Goal: Information Seeking & Learning: Learn about a topic

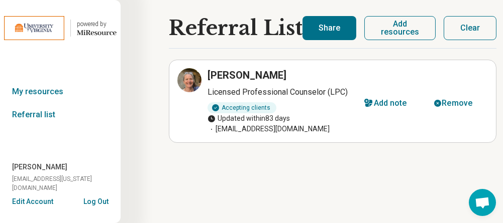
scroll to position [7, 0]
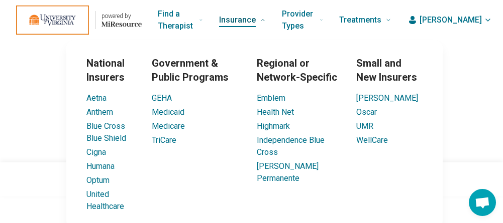
click at [256, 21] on span "Insurance" at bounding box center [237, 20] width 37 height 14
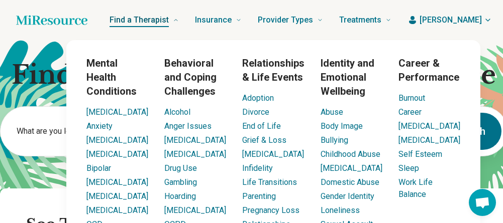
click at [169, 18] on span "Find a Therapist" at bounding box center [138, 20] width 59 height 14
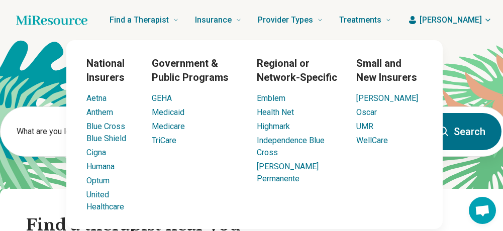
click at [369, 192] on div "Small and New Insurers Molina Oscar UMR WellCare" at bounding box center [389, 134] width 66 height 157
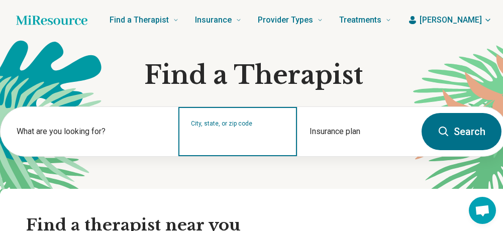
click at [231, 136] on input "City, state, or zip code" at bounding box center [238, 138] width 94 height 12
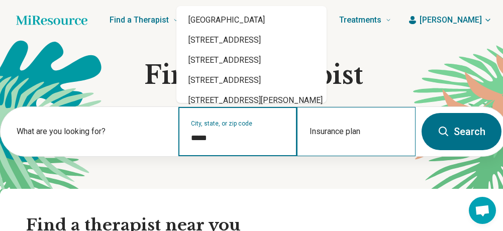
type input "*****"
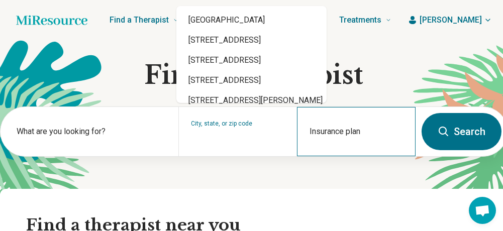
click at [355, 131] on div "Insurance plan" at bounding box center [356, 131] width 119 height 49
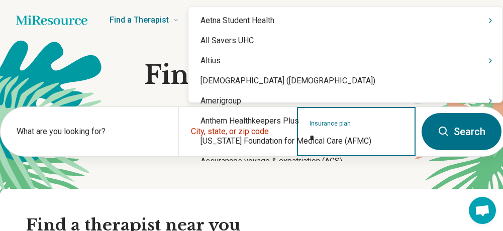
type input "**"
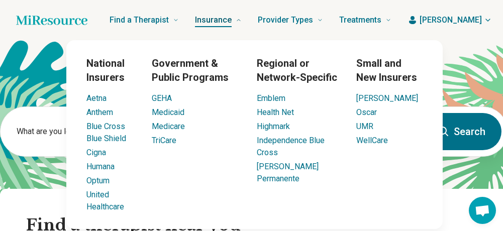
click at [231, 16] on span "Insurance" at bounding box center [213, 20] width 37 height 14
click at [97, 190] on link "United Healthcare" at bounding box center [105, 201] width 38 height 22
click at [95, 197] on link "United Healthcare" at bounding box center [105, 201] width 38 height 22
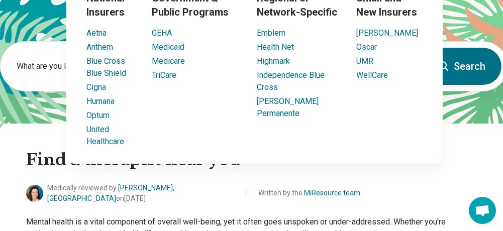
scroll to position [100, 0]
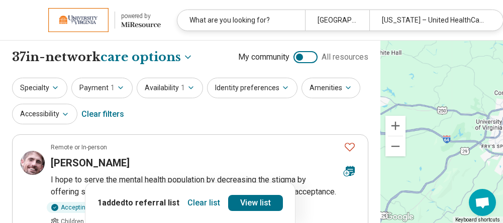
select select "***"
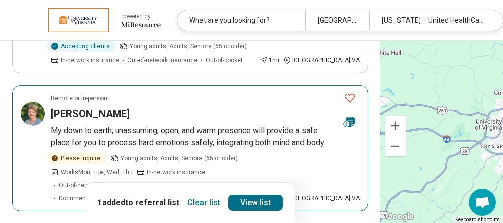
scroll to position [502, 0]
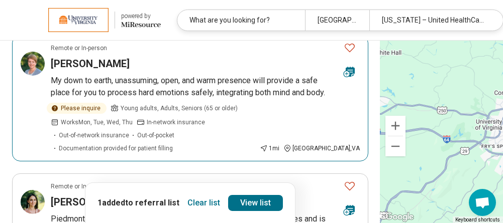
click at [52, 66] on article "Remote or In-person Sarah Cooper My down to earth, unassuming, open, and warm p…" at bounding box center [190, 98] width 356 height 127
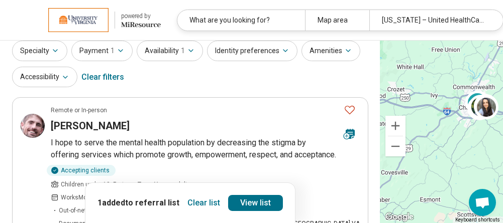
scroll to position [50, 0]
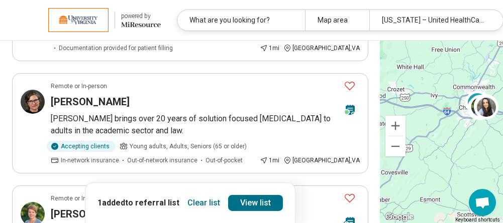
scroll to position [502, 0]
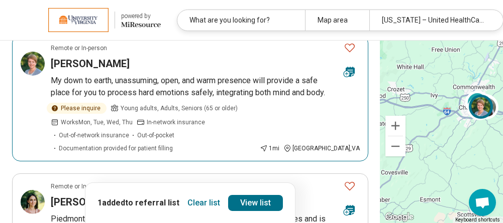
click at [343, 54] on icon "Favorite" at bounding box center [349, 48] width 12 height 12
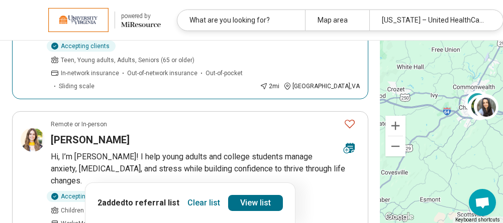
scroll to position [653, 0]
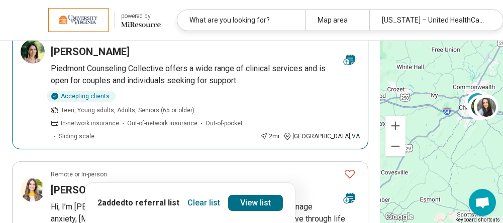
click at [204, 87] on p "Piedmont Counseling Collective offers a wide range of clinical services and is …" at bounding box center [205, 75] width 309 height 24
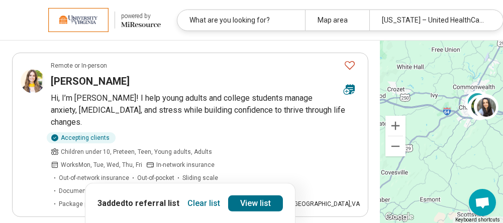
scroll to position [803, 0]
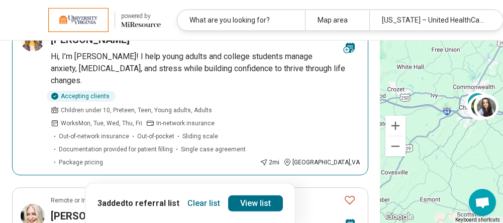
click at [81, 47] on h3 "Sarah Dulaney" at bounding box center [90, 40] width 79 height 14
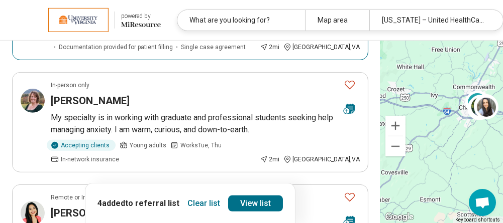
scroll to position [1054, 0]
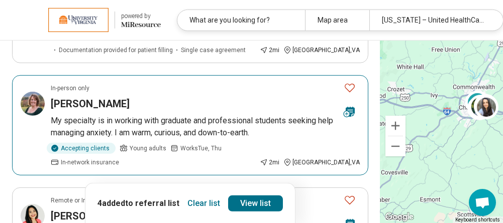
click at [136, 125] on p "My specialty is in working with graduate and professional students seeking help…" at bounding box center [205, 127] width 309 height 24
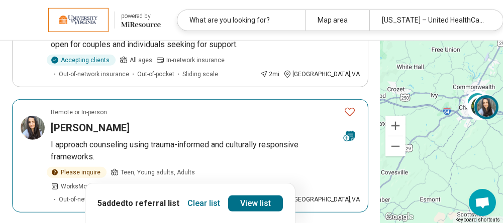
scroll to position [1205, 0]
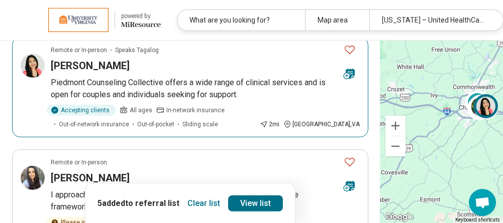
click at [208, 97] on p "Piedmont Counseling Collective offers a wide range of clinical services and is …" at bounding box center [205, 89] width 309 height 24
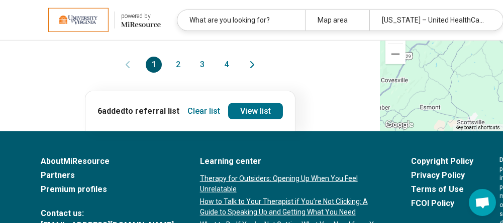
scroll to position [1456, 0]
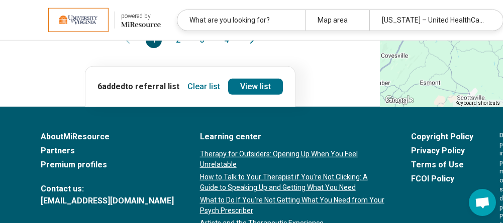
click at [170, 48] on button "2" at bounding box center [178, 40] width 16 height 16
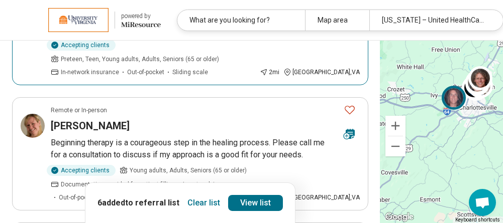
scroll to position [351, 0]
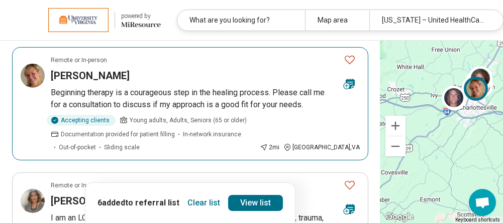
click at [201, 90] on p "Beginning therapy is a courageous step in the healing process. Please call me f…" at bounding box center [205, 99] width 309 height 24
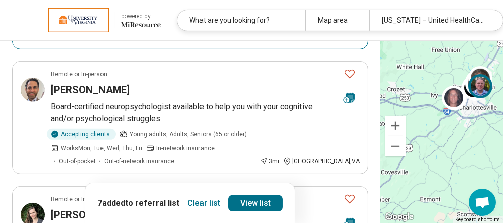
scroll to position [904, 0]
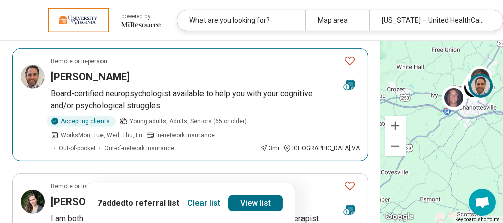
click at [114, 72] on h3 "Michael Shapiro" at bounding box center [90, 77] width 79 height 14
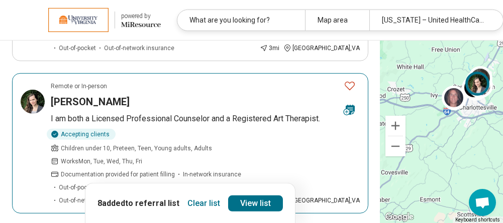
scroll to position [1054, 0]
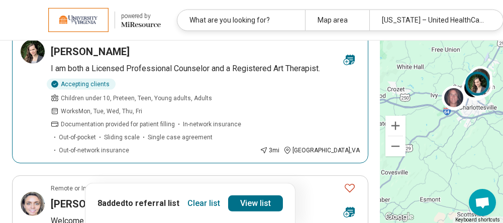
click at [105, 45] on h3 "Stacia Reinhardt" at bounding box center [90, 52] width 79 height 14
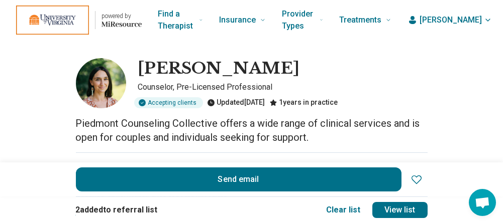
click at [422, 178] on icon at bounding box center [416, 180] width 12 height 12
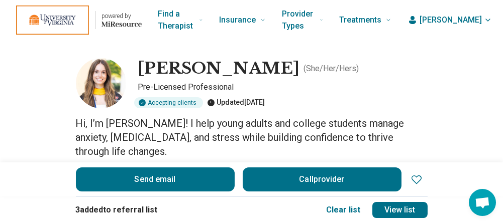
click at [421, 180] on icon at bounding box center [416, 180] width 12 height 12
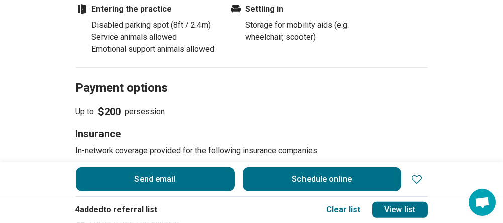
scroll to position [1004, 0]
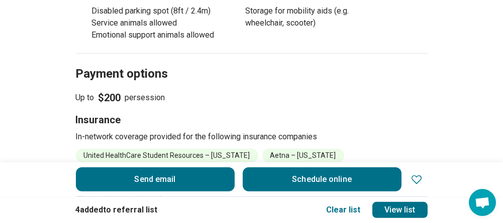
click at [418, 175] on icon at bounding box center [416, 180] width 12 height 12
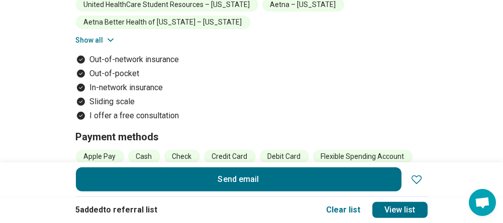
scroll to position [904, 0]
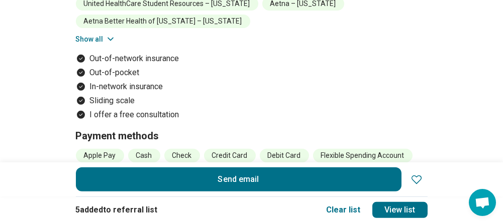
click at [418, 179] on icon at bounding box center [416, 180] width 12 height 12
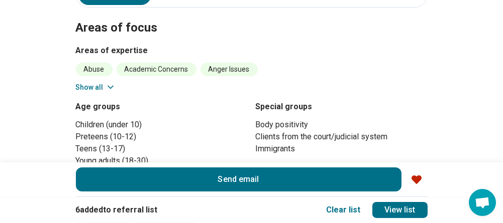
scroll to position [251, 0]
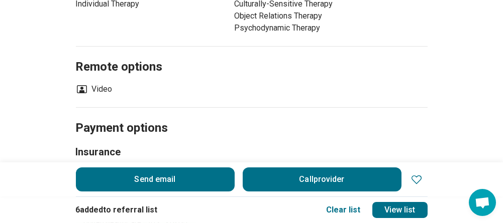
scroll to position [502, 0]
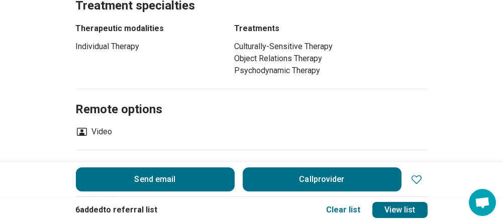
click at [420, 180] on icon at bounding box center [416, 180] width 12 height 12
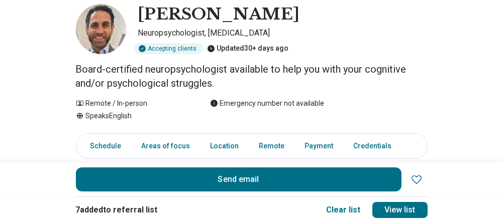
scroll to position [100, 0]
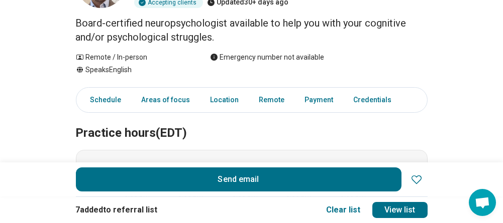
click at [418, 177] on icon at bounding box center [416, 180] width 12 height 12
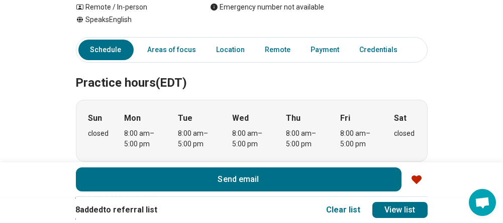
scroll to position [0, 0]
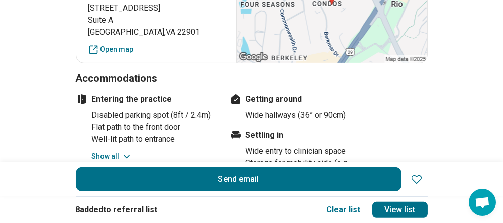
scroll to position [753, 0]
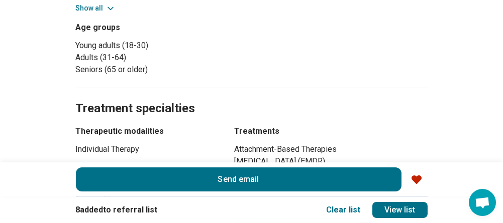
scroll to position [452, 0]
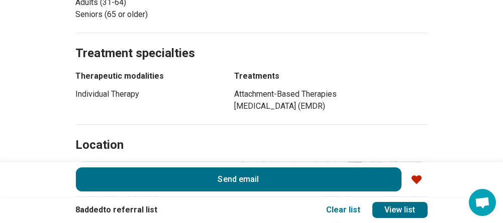
click at [142, 209] on span "to referral list" at bounding box center [130, 210] width 54 height 10
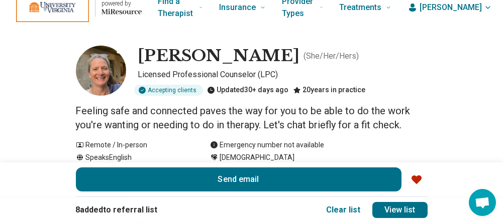
scroll to position [0, 0]
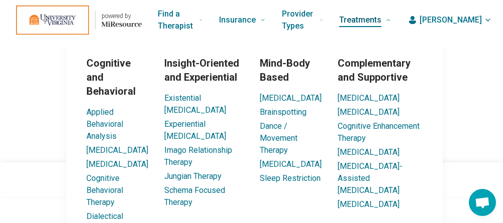
click at [381, 16] on span "Treatments" at bounding box center [360, 20] width 42 height 14
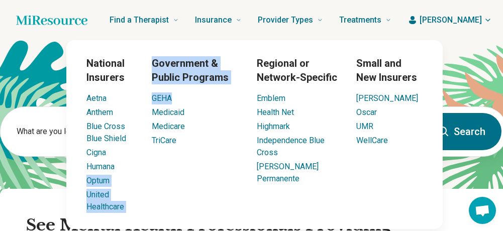
drag, startPoint x: 161, startPoint y: 112, endPoint x: 132, endPoint y: 161, distance: 56.8
click at [132, 161] on div "National Insurers Aetna Anthem Blue Cross Blue Shield Cigna Humana Optum United…" at bounding box center [254, 134] width 376 height 189
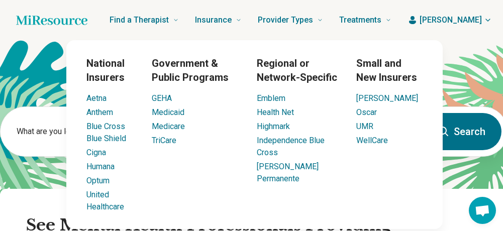
drag, startPoint x: 132, startPoint y: 161, endPoint x: 143, endPoint y: 185, distance: 26.5
click at [152, 185] on div "National Insurers Aetna Anthem Blue Cross Blue Shield Cigna Humana Optum United…" at bounding box center [254, 134] width 376 height 189
click at [95, 196] on link "United Healthcare" at bounding box center [105, 201] width 38 height 22
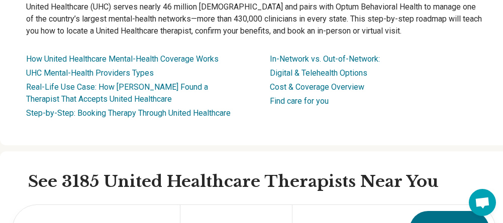
scroll to position [301, 0]
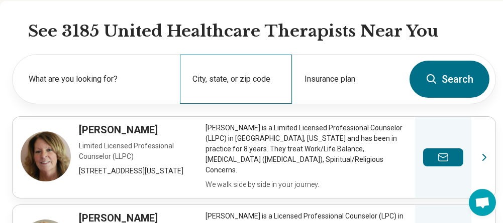
click at [247, 74] on div "City, state, or zip code" at bounding box center [235, 79] width 111 height 49
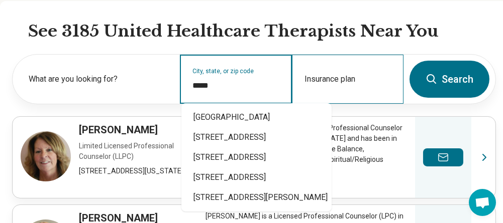
type input "*****"
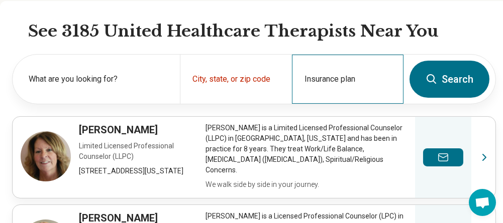
click at [323, 67] on div "Insurance plan" at bounding box center [347, 79] width 111 height 49
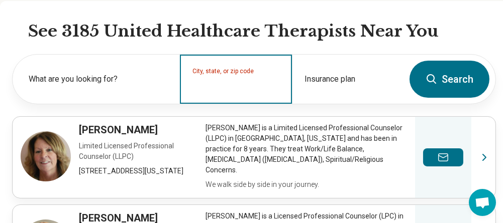
click at [256, 80] on input "City, state, or zip code" at bounding box center [235, 86] width 87 height 12
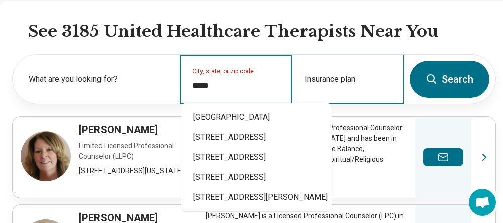
type input "*****"
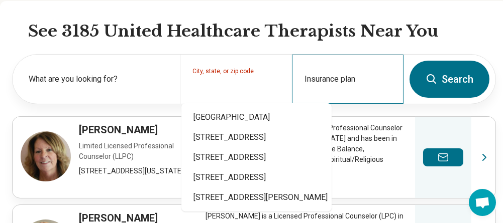
click at [310, 71] on div "Insurance plan" at bounding box center [347, 79] width 111 height 49
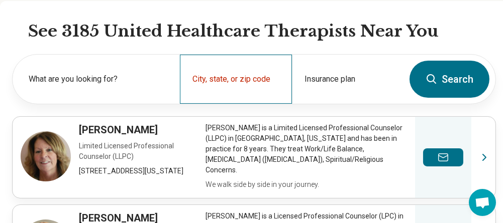
click at [270, 73] on div "City, state, or zip code" at bounding box center [235, 79] width 111 height 49
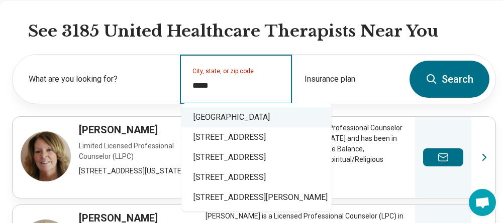
click at [253, 113] on div "Charlottesville, VA 22908" at bounding box center [256, 117] width 150 height 20
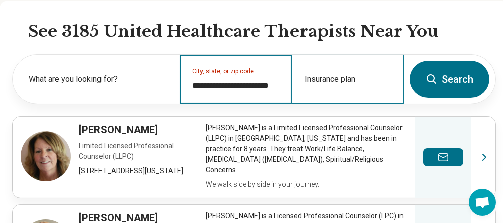
type input "**********"
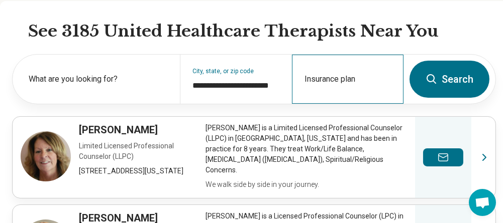
click at [318, 76] on div "Insurance plan" at bounding box center [347, 79] width 111 height 49
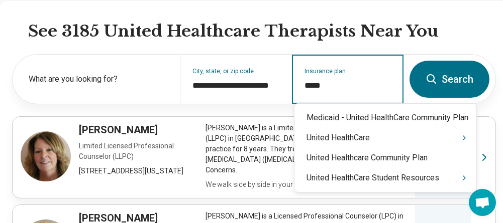
type input "******"
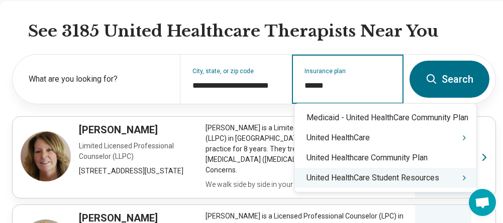
click at [359, 176] on div "United HealthCare Student Resources" at bounding box center [385, 178] width 182 height 20
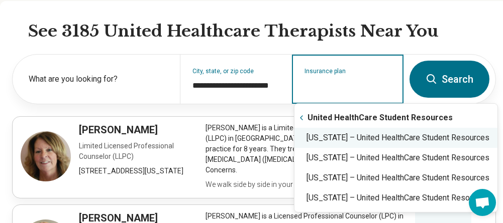
click at [354, 140] on div "Virginia – United HealthCare Student Resources" at bounding box center [395, 138] width 203 height 20
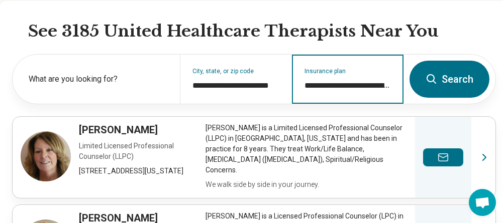
type input "**********"
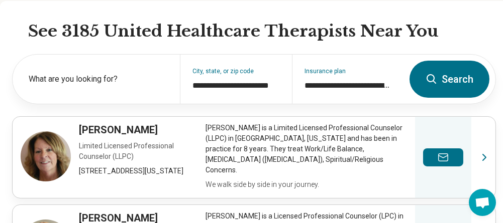
click at [437, 73] on icon at bounding box center [431, 79] width 12 height 12
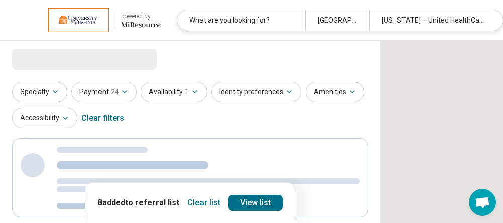
select select "***"
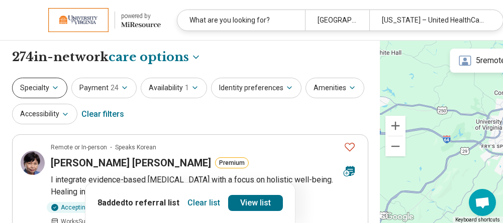
click at [39, 88] on button "Specialty" at bounding box center [39, 88] width 55 height 21
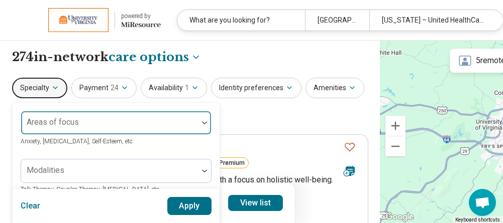
click at [79, 124] on div at bounding box center [109, 127] width 169 height 14
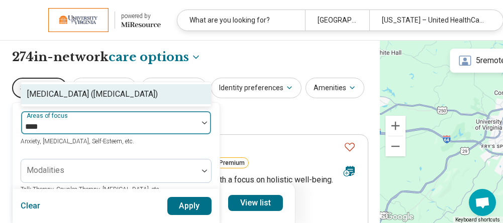
type input "****"
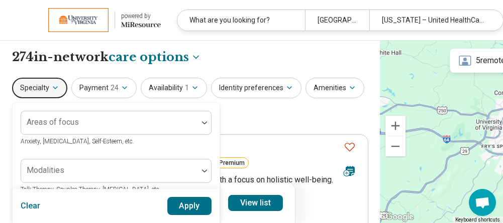
click at [181, 204] on button "Apply" at bounding box center [189, 206] width 45 height 18
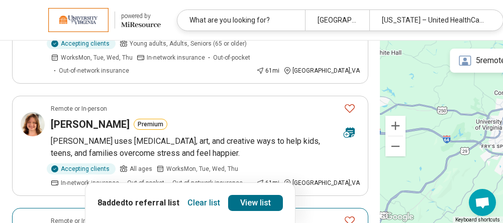
scroll to position [251, 0]
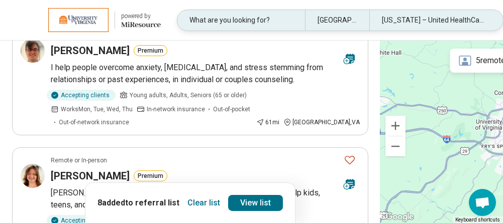
click at [410, 14] on div "Oklahoma – United HealthCare" at bounding box center [433, 20] width 128 height 21
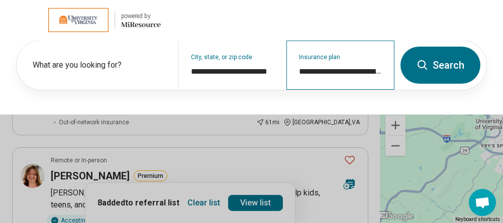
click at [338, 62] on div "**********" at bounding box center [340, 65] width 108 height 49
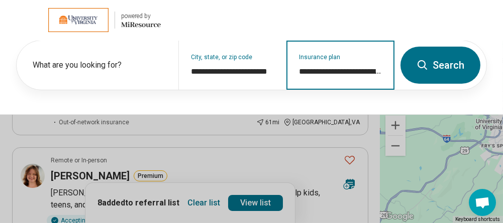
scroll to position [0, 27]
drag, startPoint x: 299, startPoint y: 69, endPoint x: 405, endPoint y: 64, distance: 106.6
click at [405, 64] on form "**********" at bounding box center [251, 65] width 471 height 50
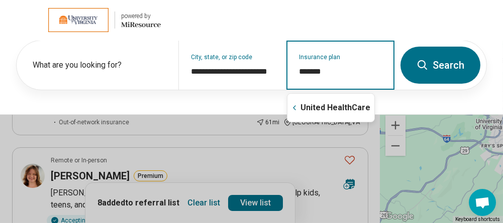
type input "********"
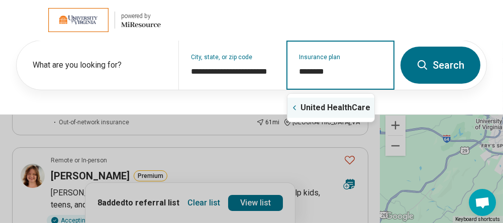
click at [322, 108] on div "United HealthCare" at bounding box center [330, 108] width 87 height 20
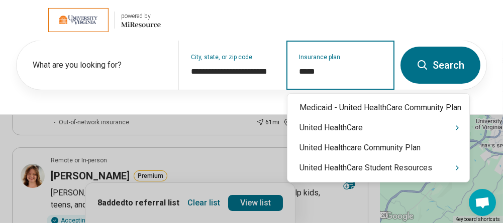
type input "******"
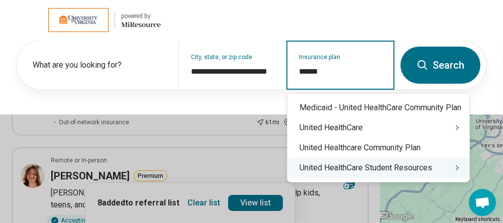
click at [371, 168] on div "United HealthCare Student Resources" at bounding box center [378, 168] width 182 height 20
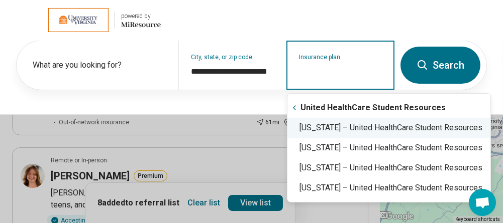
click at [335, 130] on div "Virginia – United HealthCare Student Resources" at bounding box center [388, 128] width 203 height 20
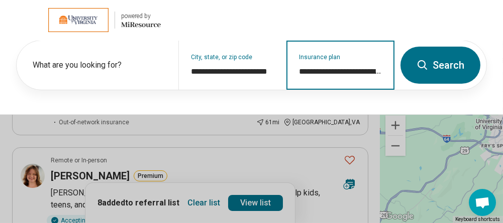
type input "**********"
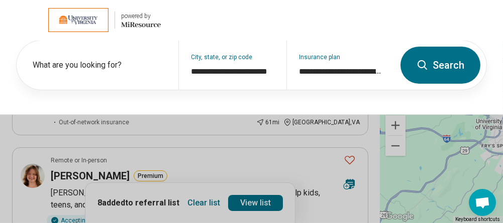
click at [432, 69] on button "Search" at bounding box center [440, 65] width 80 height 37
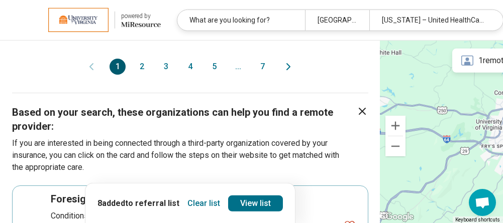
scroll to position [1456, 0]
click at [134, 68] on button "2" at bounding box center [142, 66] width 16 height 16
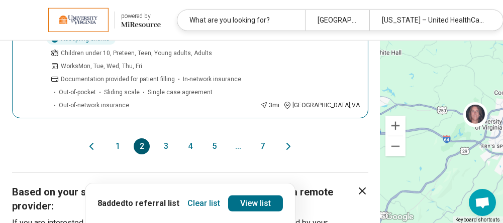
scroll to position [1406, 0]
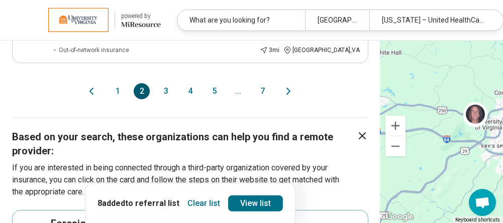
click at [158, 94] on button "3" at bounding box center [166, 91] width 16 height 16
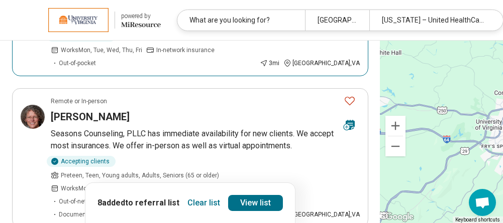
scroll to position [201, 0]
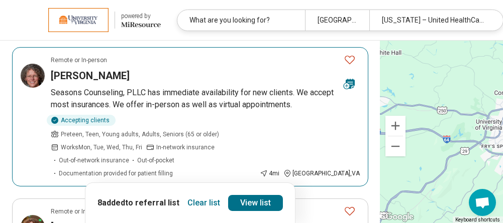
click at [109, 75] on h3 "Anne Luckinbill" at bounding box center [90, 76] width 79 height 14
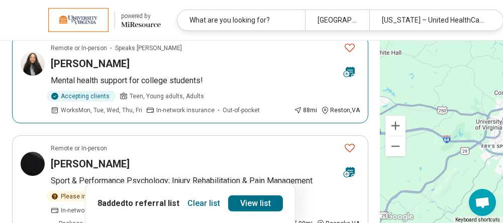
scroll to position [753, 0]
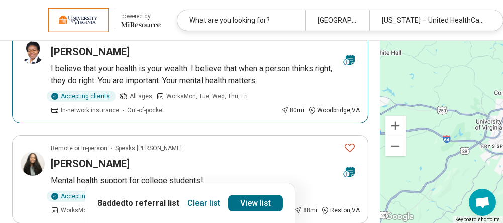
click at [196, 78] on p "I believe that your health is your wealth. I believe that when a person thinks …" at bounding box center [205, 75] width 309 height 24
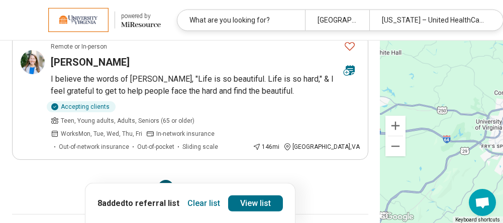
scroll to position [1205, 0]
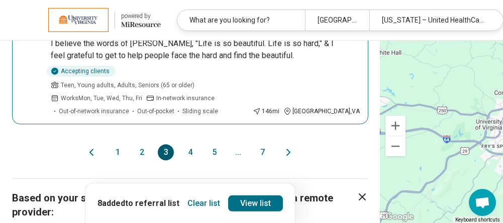
click at [129, 60] on p "I believe the words of Kate Bowler, "Life is so beautiful. Life is so hard," & …" at bounding box center [205, 50] width 309 height 24
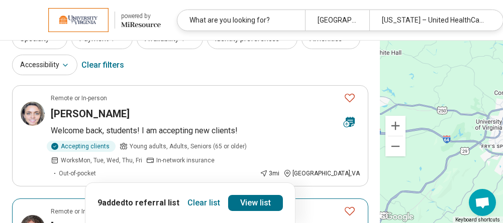
scroll to position [0, 0]
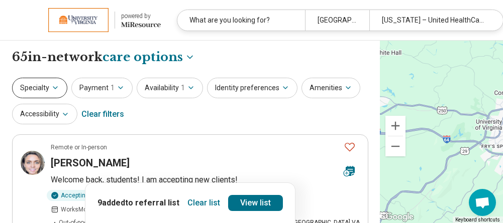
click at [37, 80] on button "Specialty" at bounding box center [39, 88] width 55 height 21
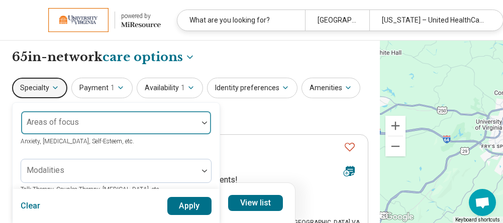
click at [67, 117] on div "Areas of focus" at bounding box center [116, 123] width 191 height 24
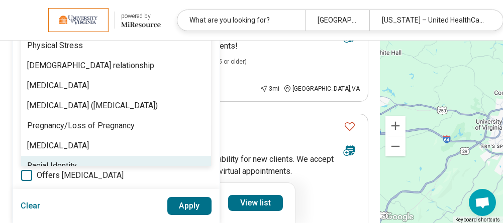
scroll to position [1356, 0]
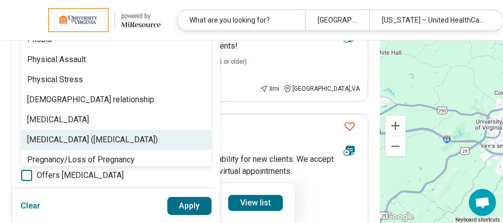
click at [111, 132] on div "Posttraumatic Stress Disorder (PTSD)" at bounding box center [116, 140] width 190 height 20
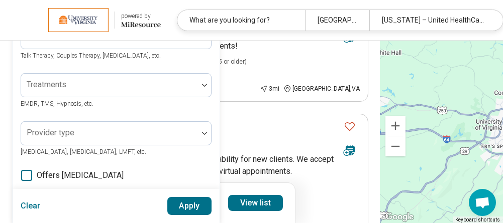
click at [197, 204] on button "Apply" at bounding box center [189, 206] width 45 height 18
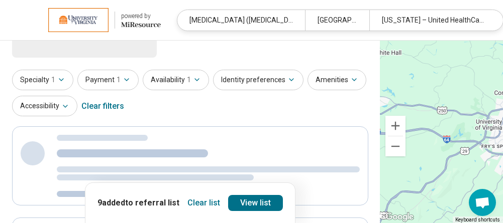
scroll to position [0, 0]
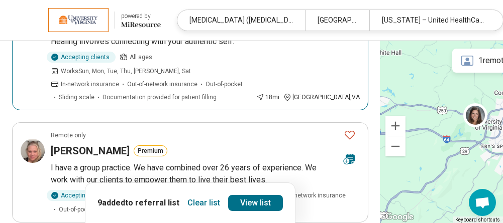
scroll to position [201, 0]
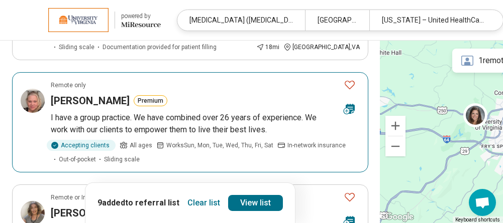
click at [104, 95] on h3 "[PERSON_NAME]" at bounding box center [90, 101] width 79 height 14
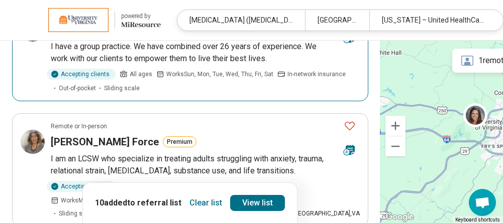
scroll to position [301, 0]
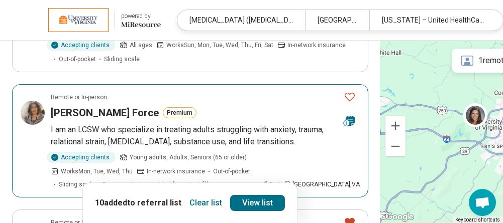
click at [82, 109] on h3 "[PERSON_NAME] Force" at bounding box center [105, 113] width 108 height 14
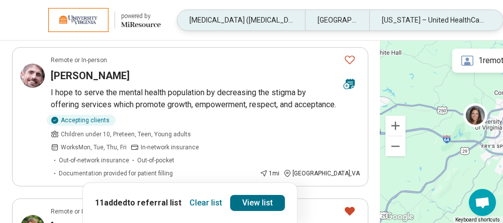
scroll to position [603, 0]
click at [232, 20] on div "Posttraumatic Stress Disorder (PTSD)" at bounding box center [241, 20] width 128 height 21
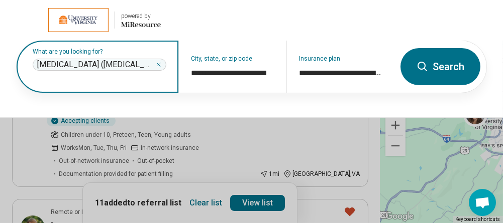
click at [157, 64] on icon "Remove" at bounding box center [159, 65] width 6 height 6
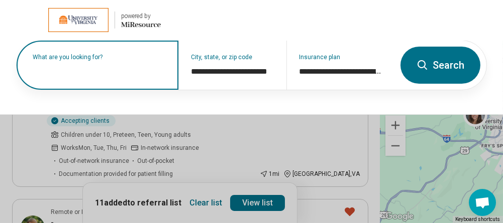
click at [137, 60] on label "What are you looking for?" at bounding box center [100, 57] width 134 height 6
click at [94, 65] on input "text" at bounding box center [100, 70] width 134 height 12
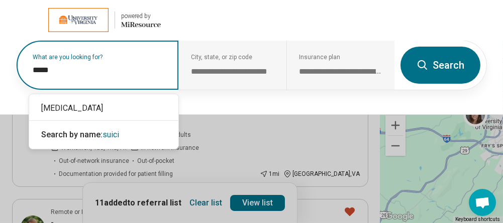
type input "******"
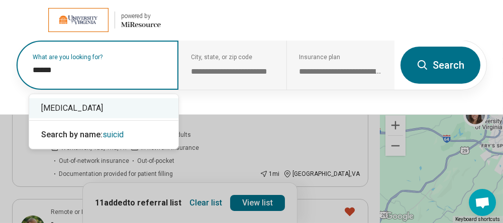
click at [77, 108] on div "Suicidal Ideation" at bounding box center [103, 108] width 149 height 20
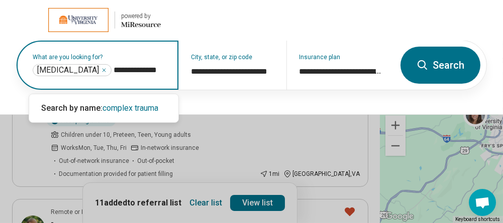
scroll to position [0, 1]
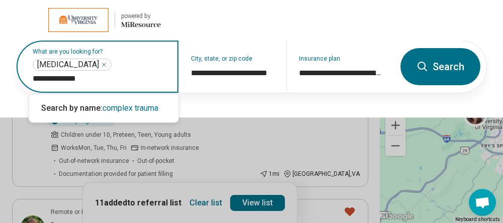
type input "**********"
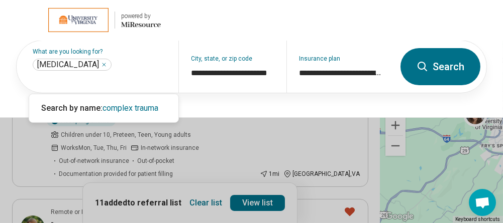
click at [196, 114] on button at bounding box center [251, 111] width 503 height 223
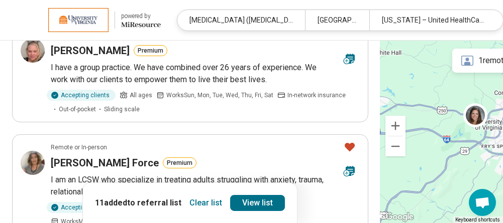
scroll to position [251, 87]
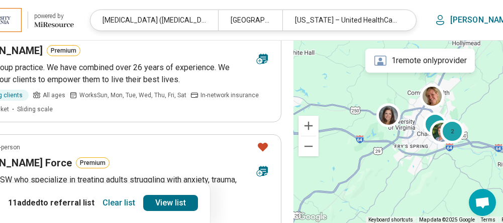
click at [422, 13] on header "powered by Miresource logo Posttraumatic Stress Disorder (PTSD) Charlottesville…" at bounding box center [229, 20] width 633 height 41
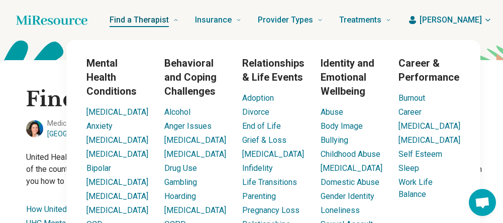
click at [169, 24] on span "Find a Therapist" at bounding box center [138, 20] width 59 height 14
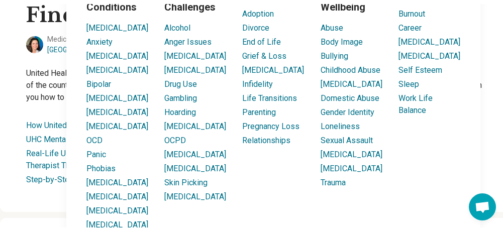
scroll to position [12, 0]
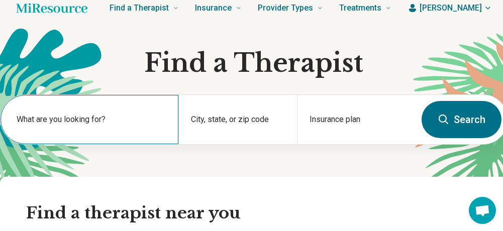
click at [160, 109] on div "What are you looking for?" at bounding box center [90, 119] width 178 height 49
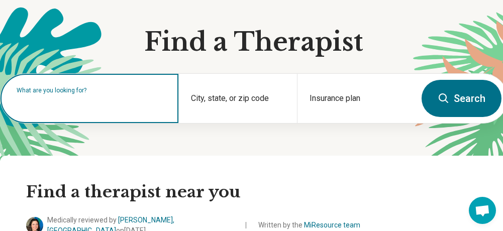
scroll to position [0, 0]
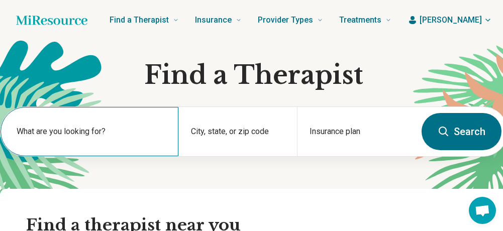
click at [76, 128] on div "What are you looking for?" at bounding box center [90, 131] width 178 height 49
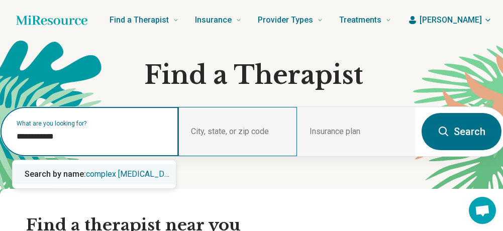
type input "**********"
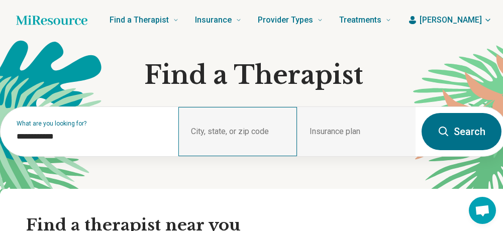
click at [226, 125] on div "City, state, or zip code" at bounding box center [237, 131] width 119 height 49
click at [204, 126] on div "City, state, or zip code" at bounding box center [237, 131] width 119 height 49
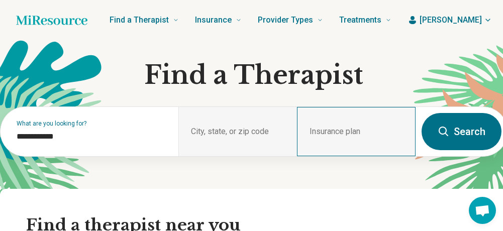
click at [322, 121] on div "Insurance plan" at bounding box center [356, 131] width 119 height 49
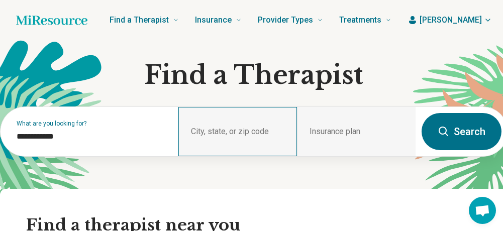
click at [220, 133] on div "City, state, or zip code" at bounding box center [237, 131] width 119 height 49
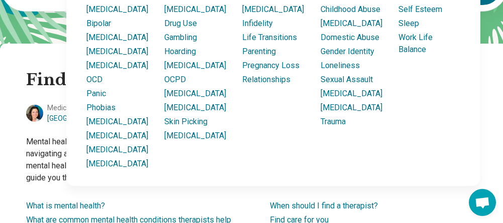
scroll to position [151, 0]
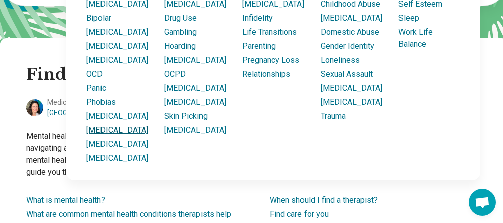
click at [97, 135] on link "PTSD" at bounding box center [117, 131] width 62 height 10
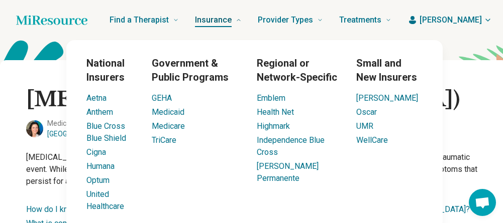
click at [231, 14] on span "Insurance" at bounding box center [213, 20] width 37 height 14
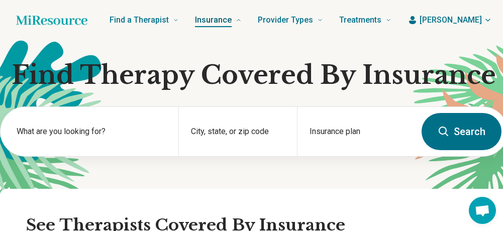
click at [231, 16] on span "Insurance" at bounding box center [213, 20] width 37 height 14
click at [231, 21] on span "Insurance" at bounding box center [213, 20] width 37 height 14
click at [251, 130] on div "City, state, or zip code" at bounding box center [237, 131] width 119 height 49
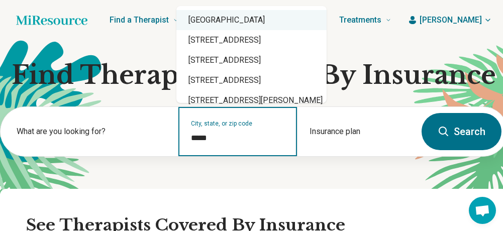
click at [202, 22] on div "Charlottesville, VA 22908" at bounding box center [251, 20] width 150 height 20
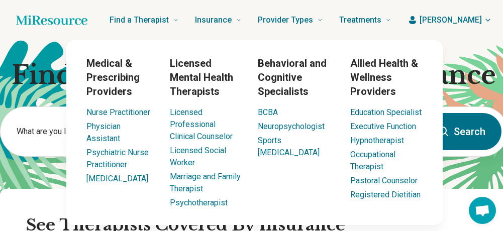
type input "**********"
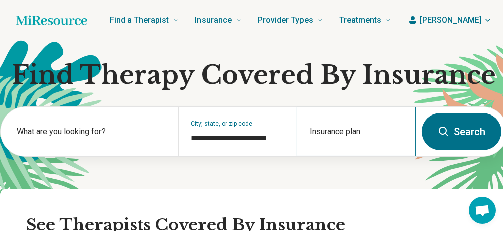
click at [358, 130] on div "Insurance plan" at bounding box center [356, 131] width 119 height 49
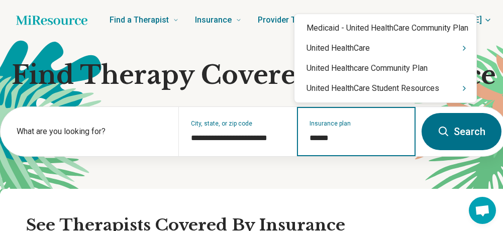
type input "******"
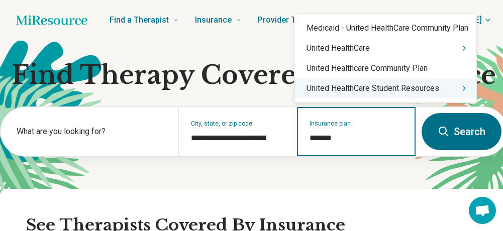
click at [374, 92] on div "United HealthCare Student Resources" at bounding box center [385, 88] width 182 height 20
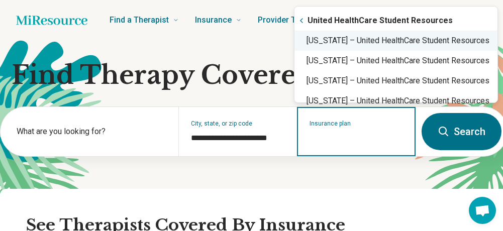
click at [320, 44] on div "Virginia – United HealthCare Student Resources" at bounding box center [395, 41] width 203 height 20
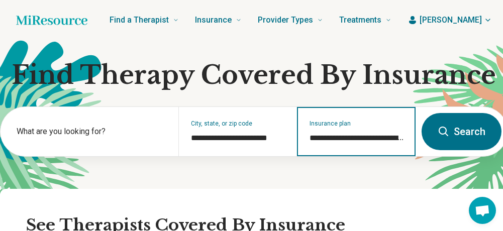
type input "**********"
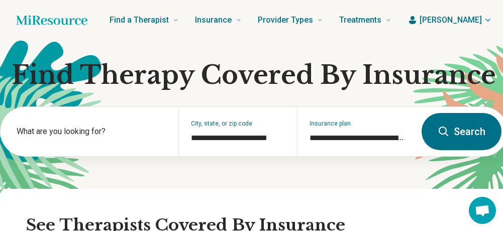
click at [440, 135] on icon at bounding box center [443, 132] width 12 height 12
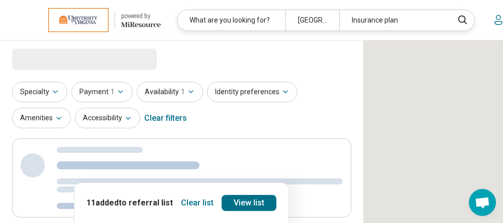
select select "***"
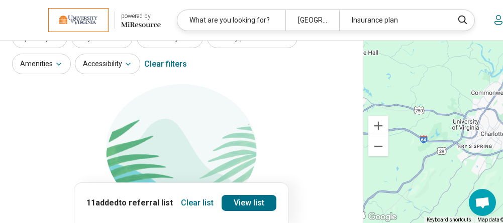
scroll to position [151, 0]
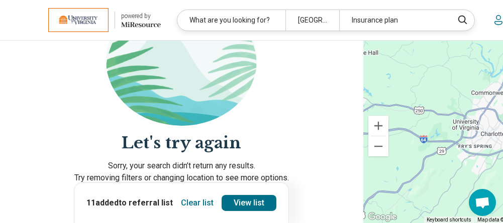
scroll to position [100, 0]
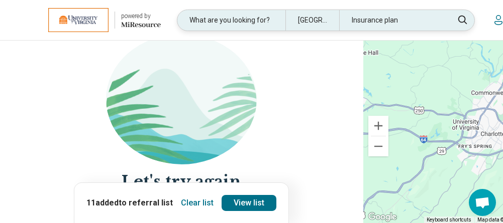
click at [385, 24] on div "Insurance plan" at bounding box center [393, 20] width 108 height 21
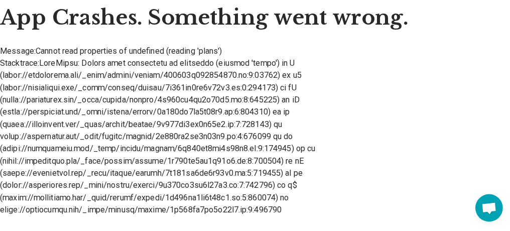
scroll to position [0, 0]
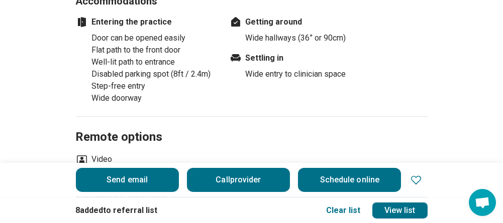
scroll to position [653, 0]
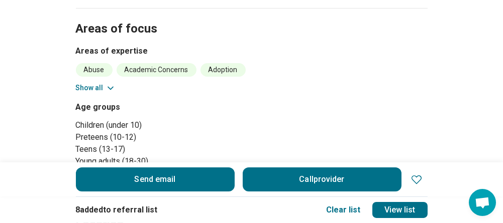
scroll to position [402, 0]
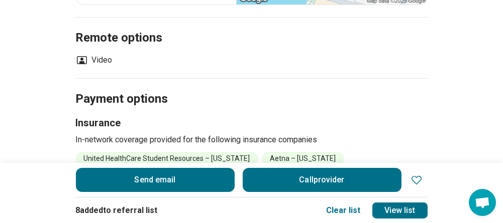
scroll to position [653, 0]
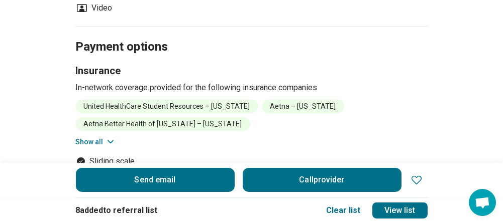
click at [419, 180] on icon at bounding box center [416, 180] width 12 height 12
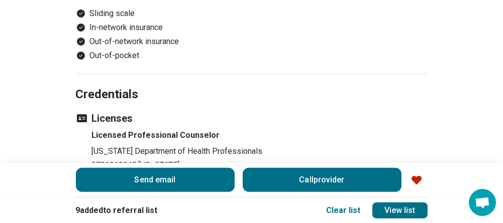
scroll to position [803, 0]
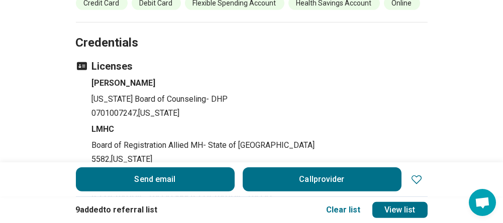
scroll to position [1054, 0]
click at [422, 178] on icon at bounding box center [416, 180] width 12 height 12
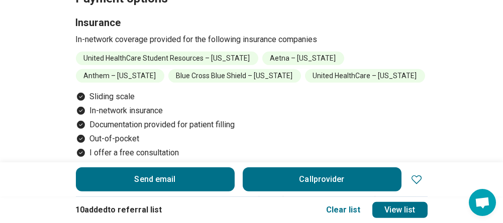
scroll to position [1004, 0]
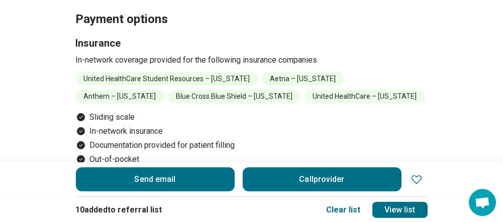
click at [421, 177] on icon at bounding box center [416, 180] width 12 height 12
click at [393, 208] on link "View list" at bounding box center [399, 210] width 55 height 16
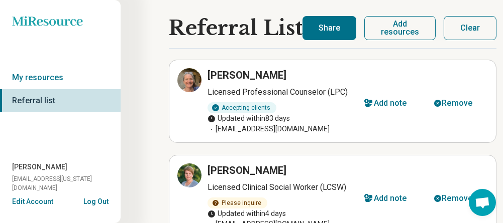
click at [387, 26] on button "Add resources" at bounding box center [399, 28] width 71 height 24
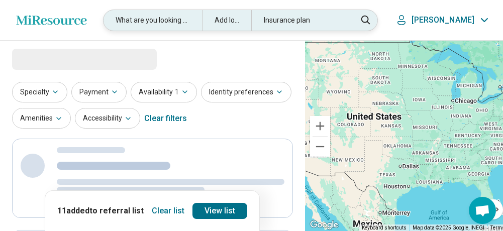
select select "***"
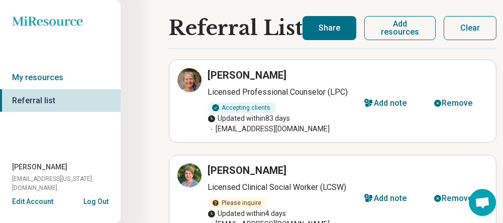
click at [333, 29] on button "Share" at bounding box center [329, 28] width 54 height 24
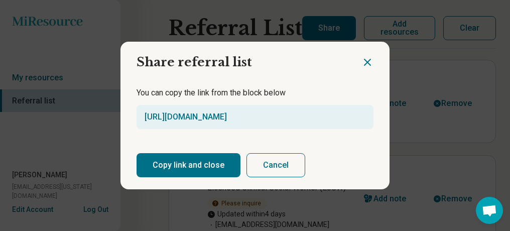
click at [198, 162] on button "Copy link and close" at bounding box center [189, 165] width 104 height 24
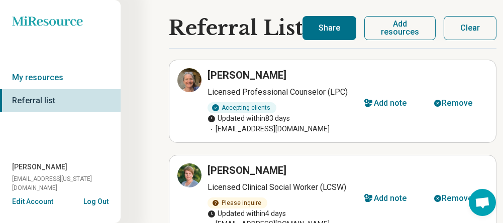
click at [328, 31] on button "Share" at bounding box center [329, 28] width 54 height 24
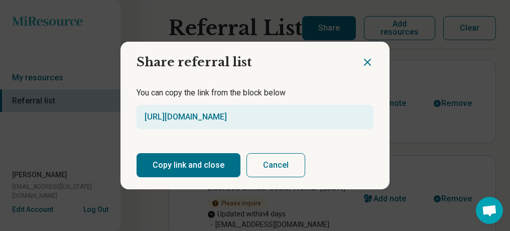
click at [275, 112] on div "https://miresource.com/ref/list/oTN" at bounding box center [255, 117] width 237 height 24
click at [150, 112] on link "https://miresource.com/ref/list/oTN" at bounding box center [186, 117] width 82 height 10
click at [197, 165] on button "Copy link and close" at bounding box center [189, 165] width 104 height 24
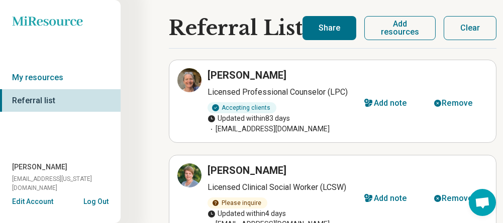
click at [316, 28] on button "Share" at bounding box center [329, 28] width 54 height 24
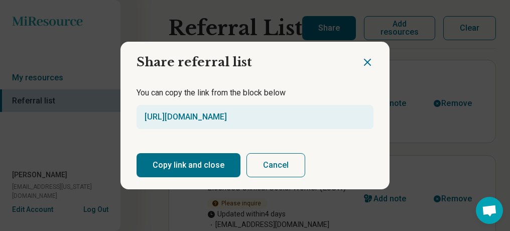
click at [277, 111] on div "https://miresource.com/ref/list/XM7pA" at bounding box center [255, 117] width 237 height 24
click at [289, 113] on div "https://miresource.com/ref/list/XM7pA" at bounding box center [255, 117] width 237 height 24
click at [148, 112] on link "https://miresource.com/ref/list/XM7pA" at bounding box center [186, 117] width 82 height 10
